Goal: Check status: Check status

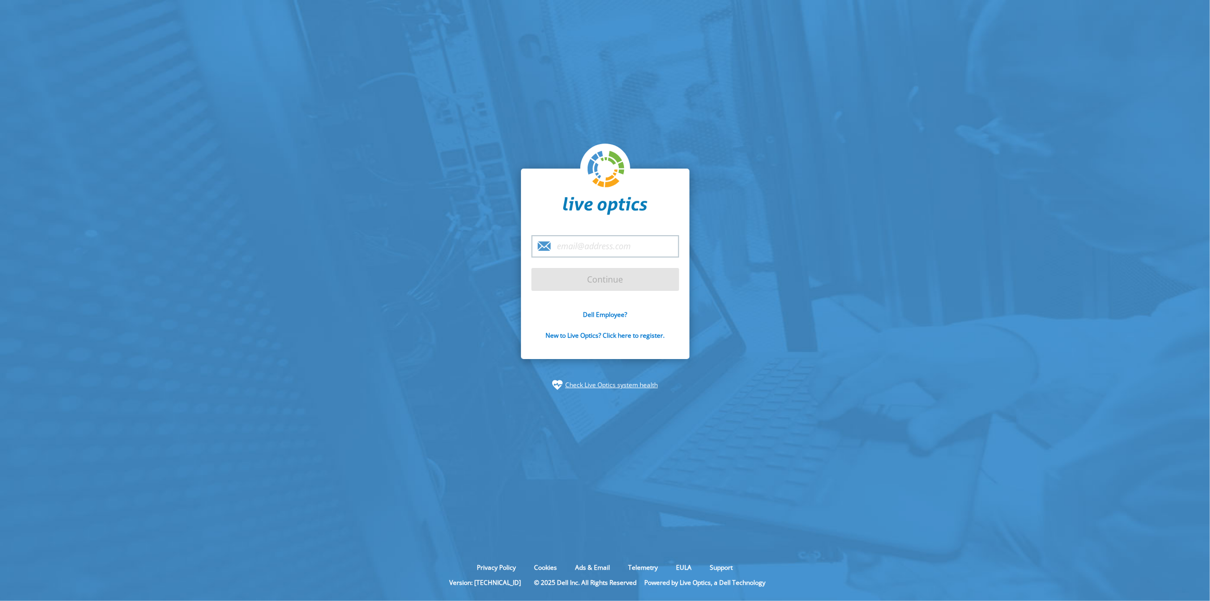
click at [616, 243] on input "email" at bounding box center [606, 246] width 148 height 22
type input "aaron.dahan@outlook.com"
click at [623, 280] on input "Continue" at bounding box center [606, 279] width 148 height 23
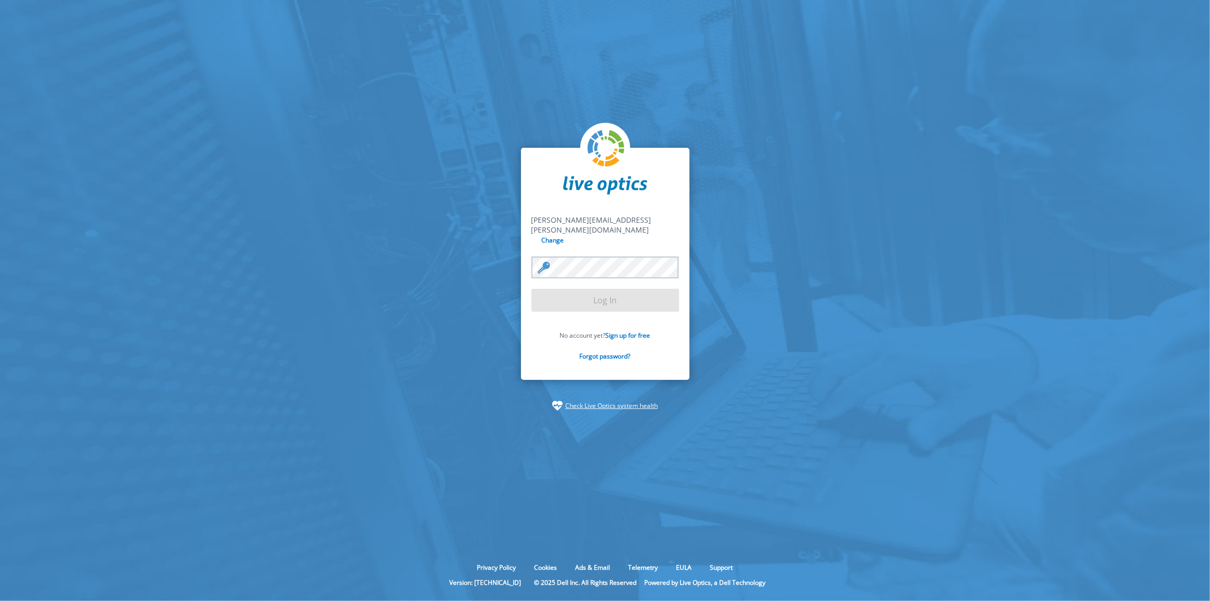
drag, startPoint x: 680, startPoint y: 235, endPoint x: 681, endPoint y: 226, distance: 9.4
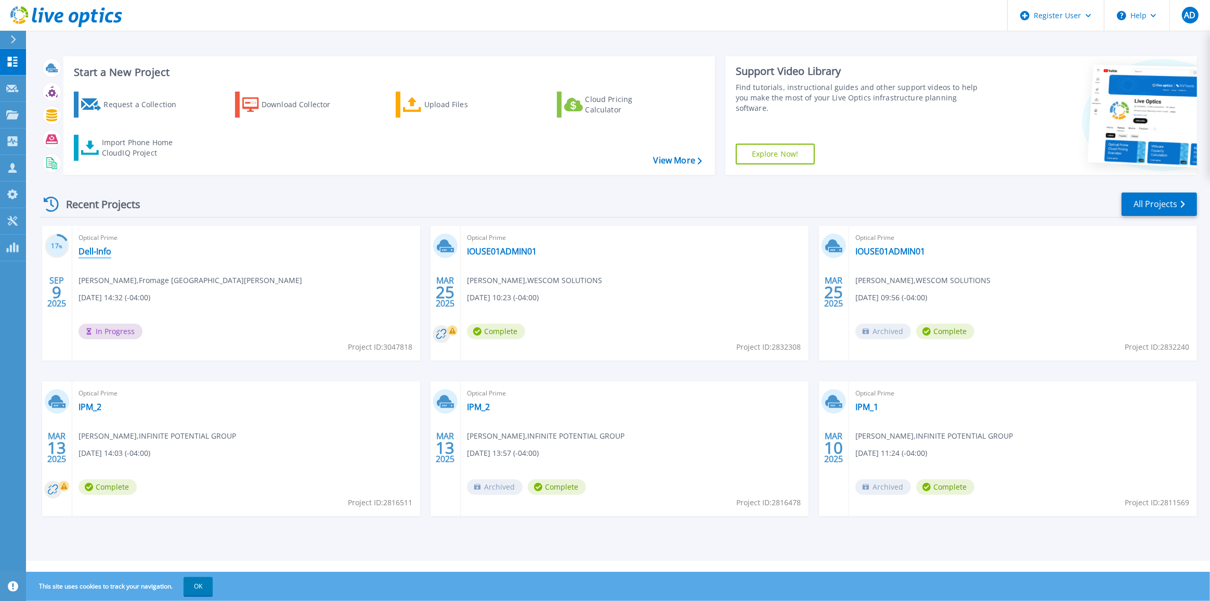
drag, startPoint x: 107, startPoint y: 251, endPoint x: 438, endPoint y: 312, distance: 336.3
click at [107, 251] on link "Dell-Info" at bounding box center [95, 251] width 33 height 10
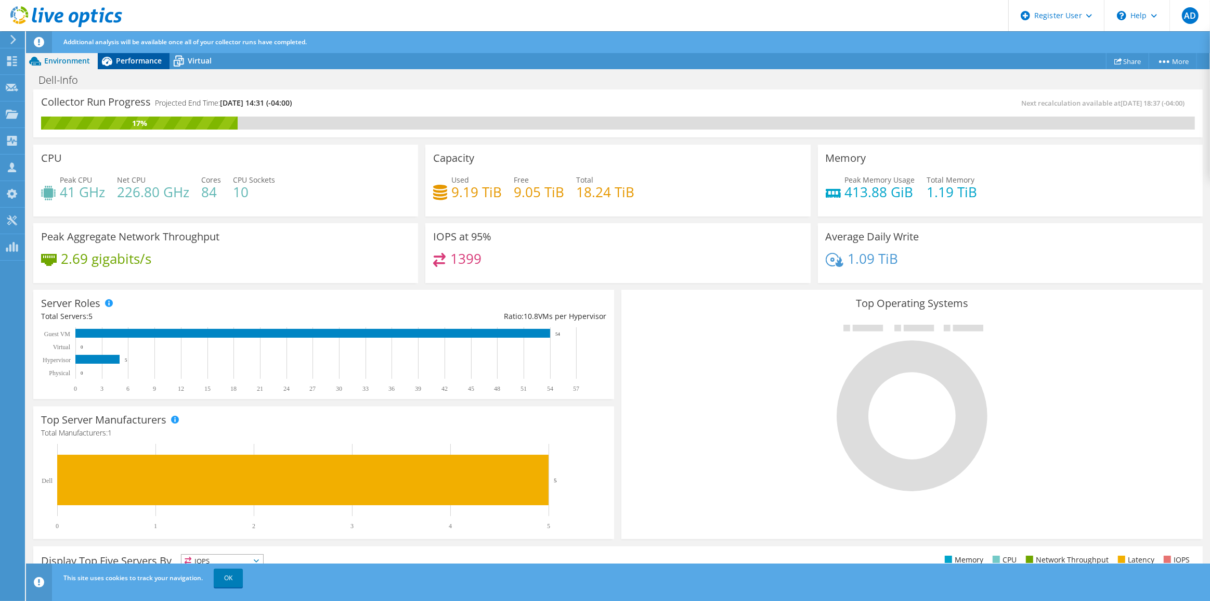
click at [133, 59] on span "Performance" at bounding box center [139, 61] width 46 height 10
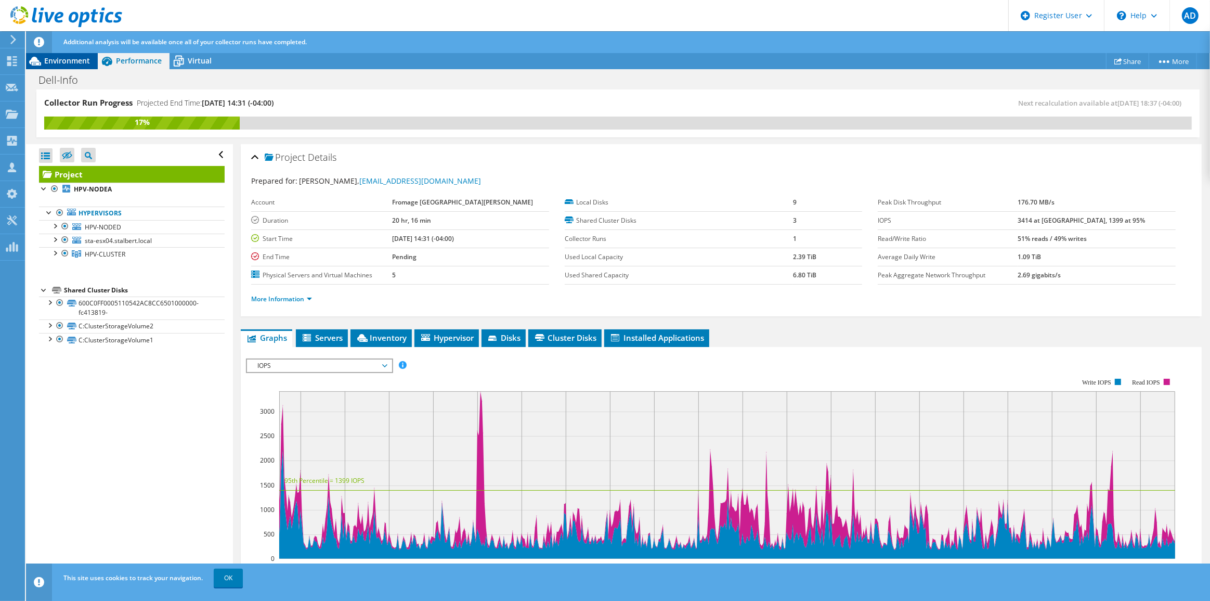
click at [52, 61] on span "Environment" at bounding box center [67, 61] width 46 height 10
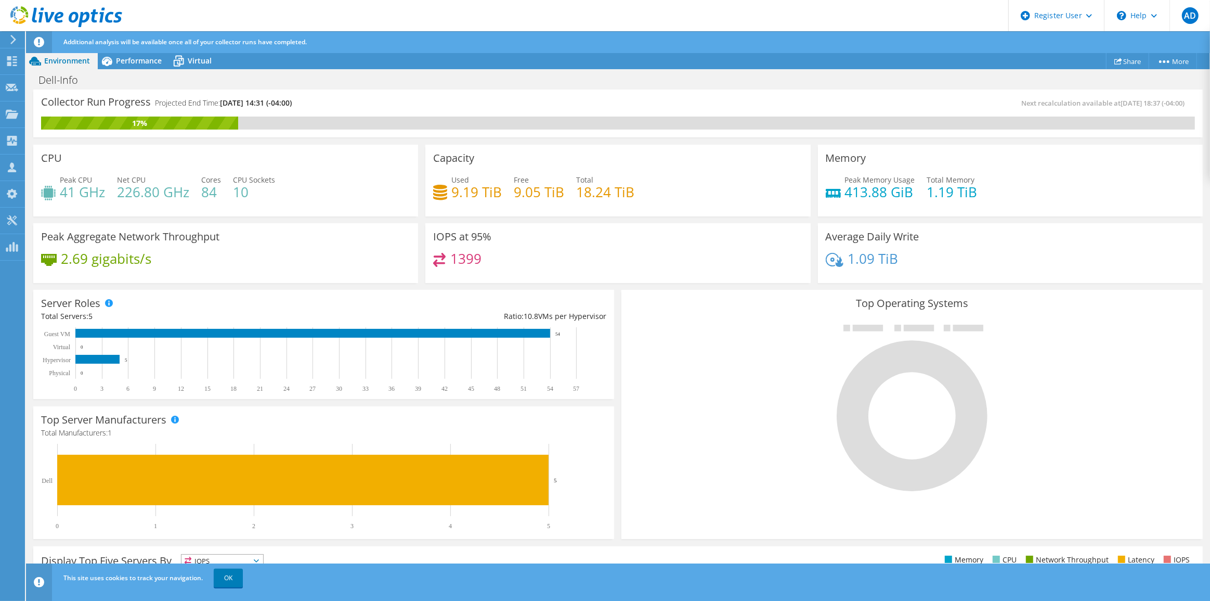
scroll to position [94, 0]
click at [193, 58] on span "Virtual" at bounding box center [200, 61] width 24 height 10
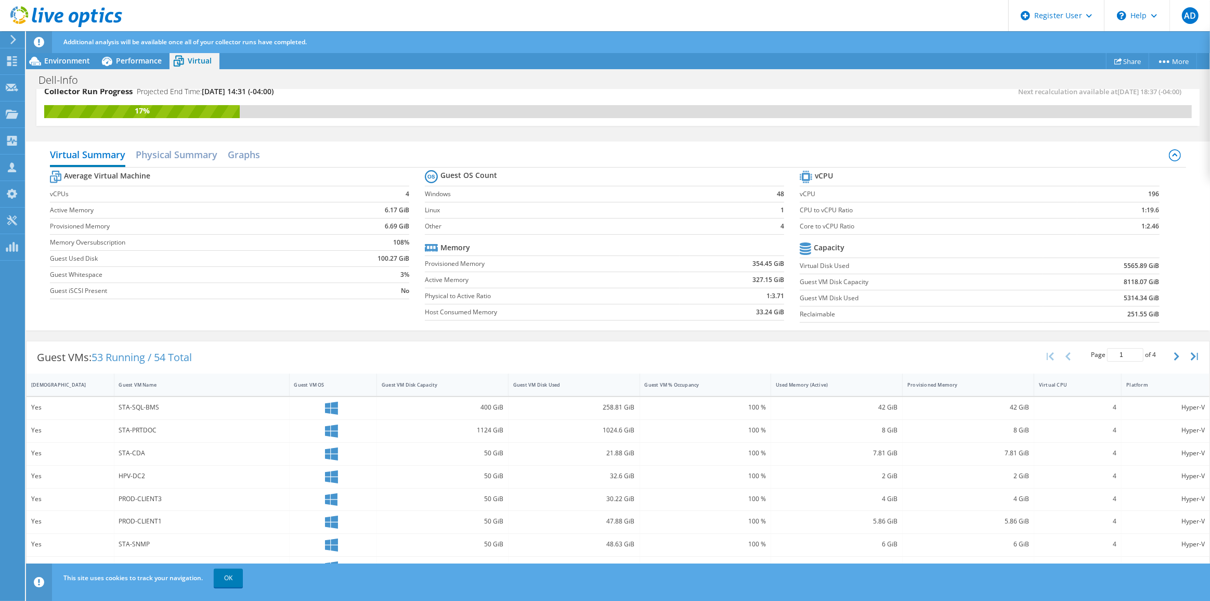
scroll to position [10, 0]
click at [125, 65] on span "Performance" at bounding box center [139, 61] width 46 height 10
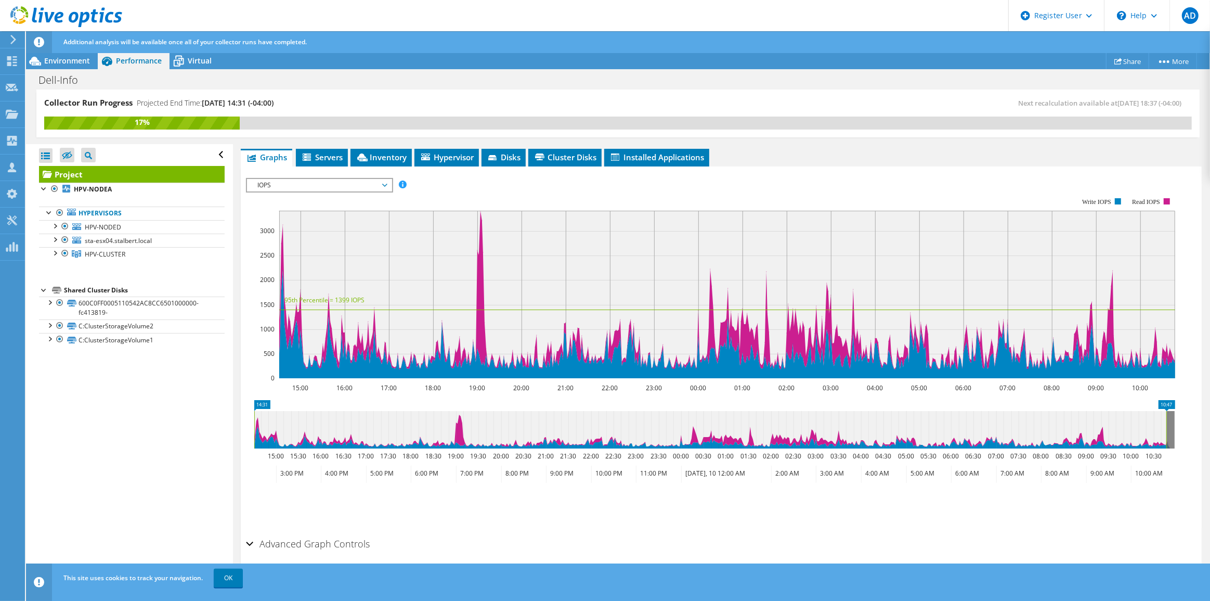
scroll to position [0, 0]
click at [467, 155] on span "Hypervisor" at bounding box center [447, 157] width 54 height 10
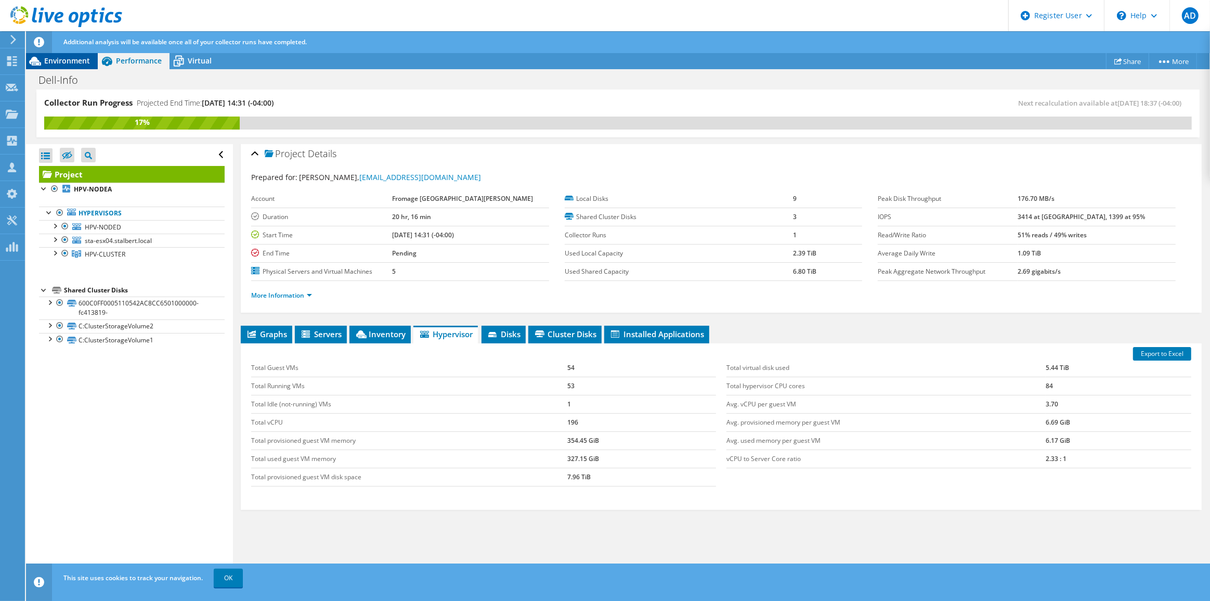
click at [81, 58] on span "Environment" at bounding box center [67, 61] width 46 height 10
